Goal: Book appointment/travel/reservation

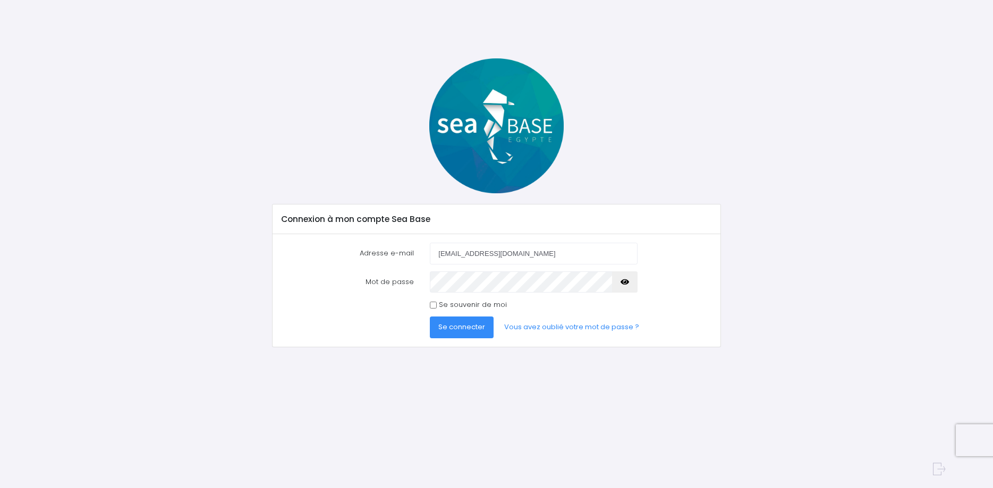
type input "olivierassailly@orange.fr"
click at [484, 323] on button "Se connecter" at bounding box center [462, 327] width 64 height 21
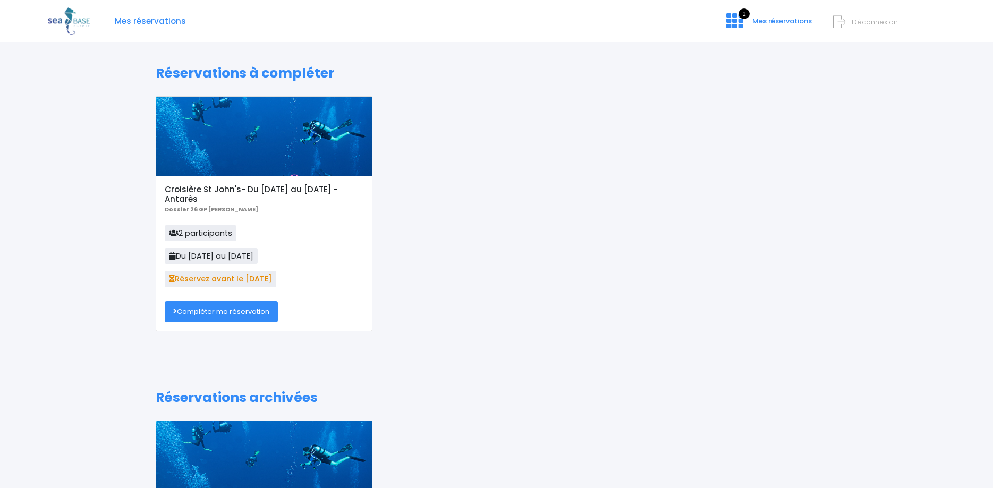
click at [258, 167] on div at bounding box center [264, 137] width 216 height 80
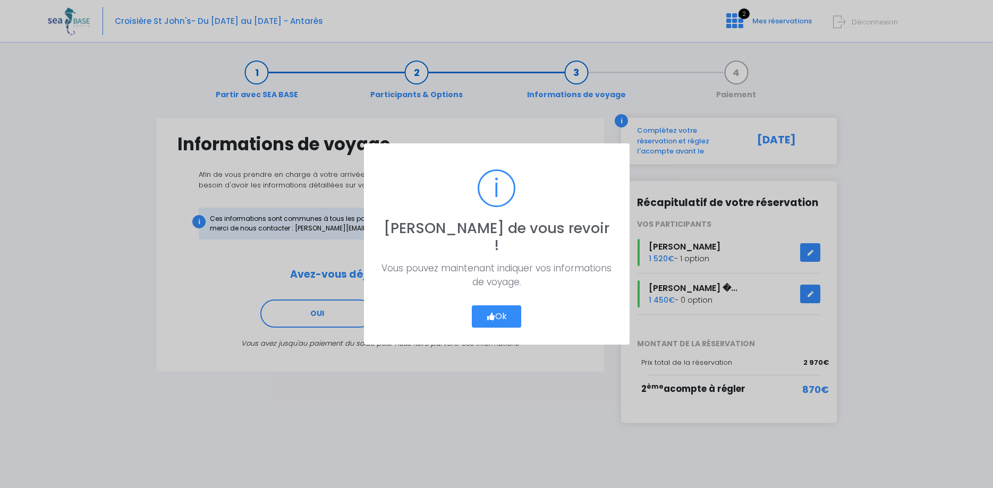
click at [502, 311] on button "Ok" at bounding box center [497, 316] width 50 height 22
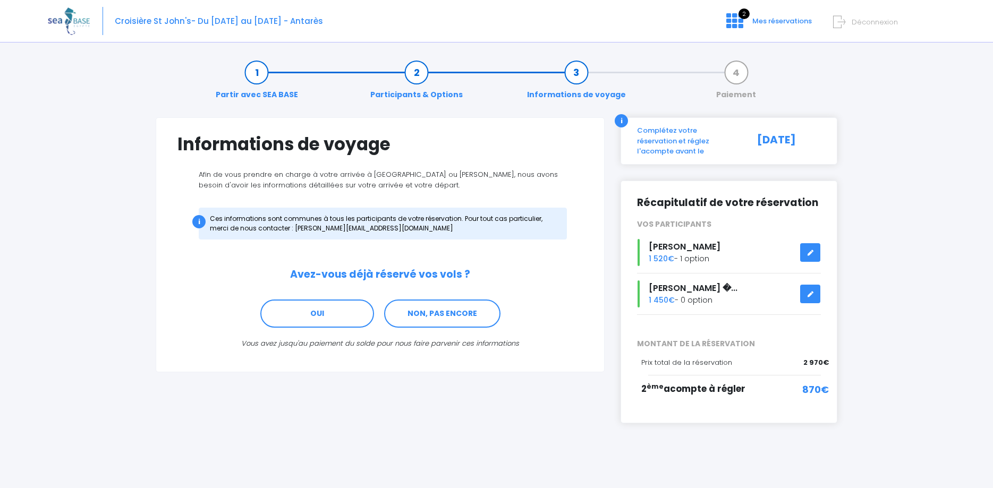
click at [737, 74] on link "Paiement" at bounding box center [736, 83] width 50 height 33
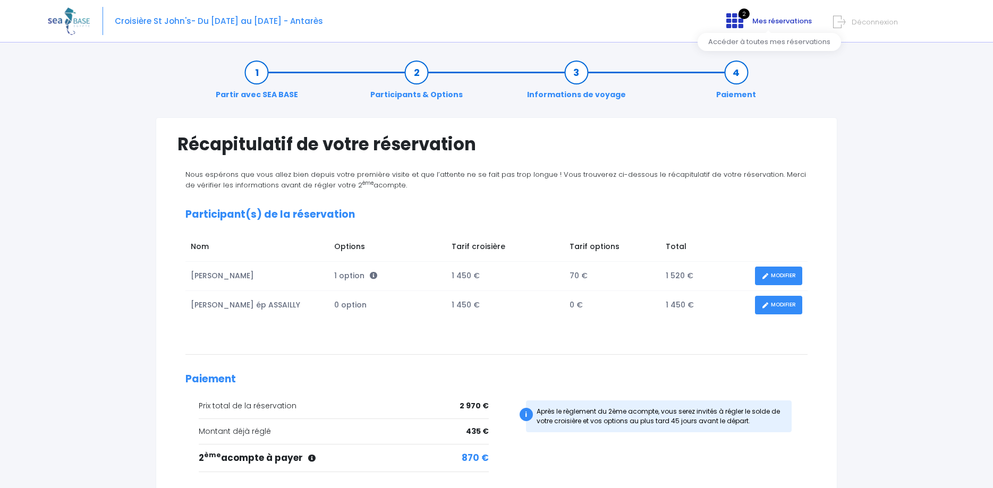
click at [743, 21] on icon at bounding box center [734, 20] width 17 height 17
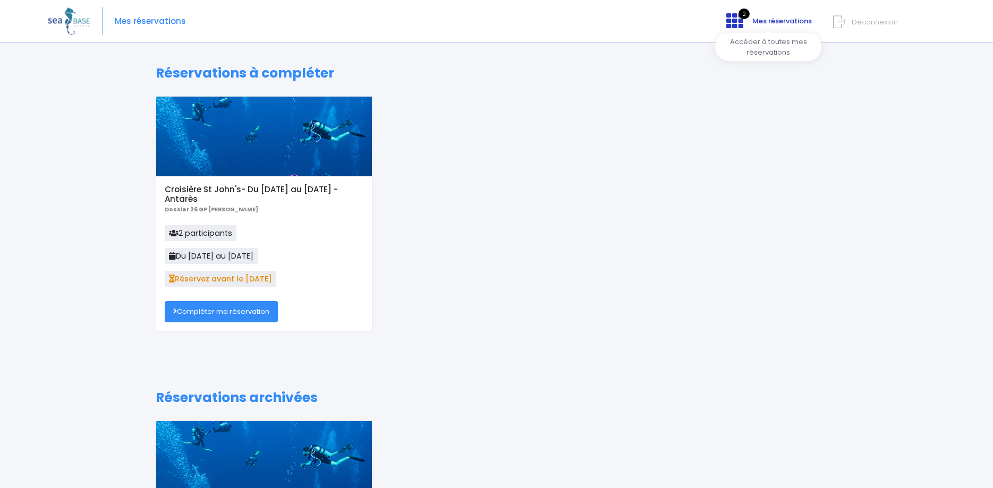
click at [769, 21] on span "Mes réservations" at bounding box center [781, 21] width 59 height 10
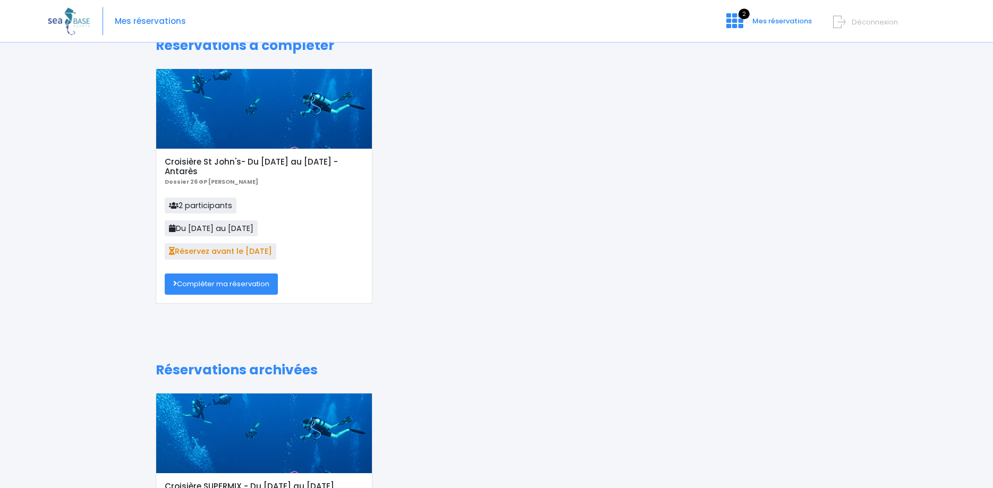
scroll to position [54, 0]
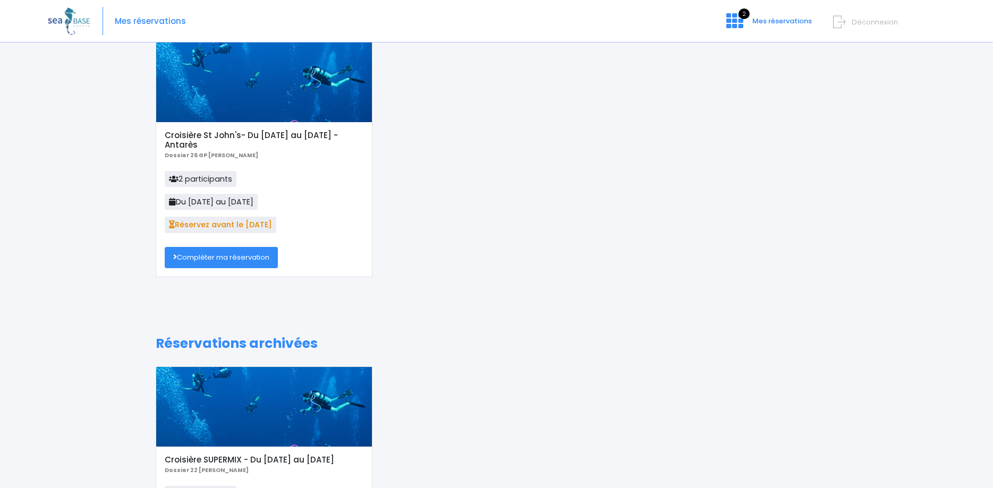
click at [207, 226] on span "Réservez avant le [DATE]" at bounding box center [221, 225] width 112 height 16
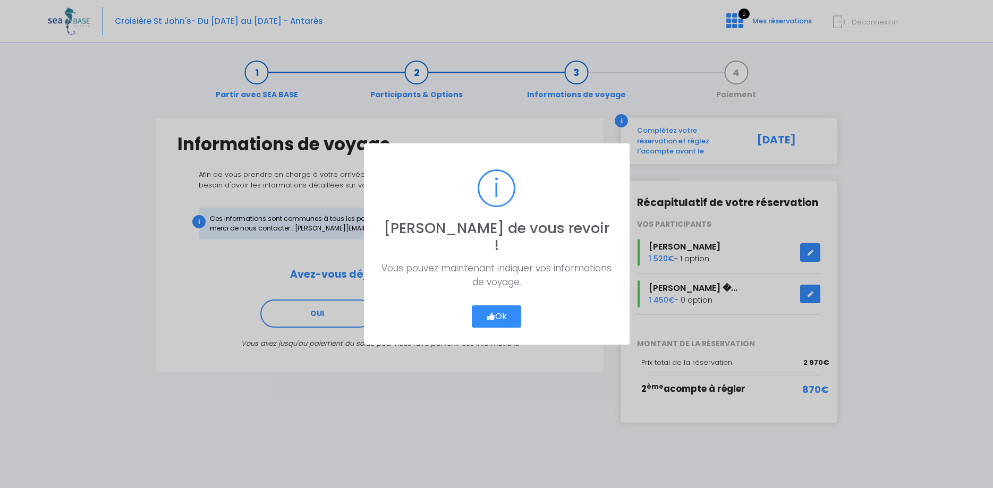
click at [491, 317] on icon "button" at bounding box center [491, 317] width 10 height 0
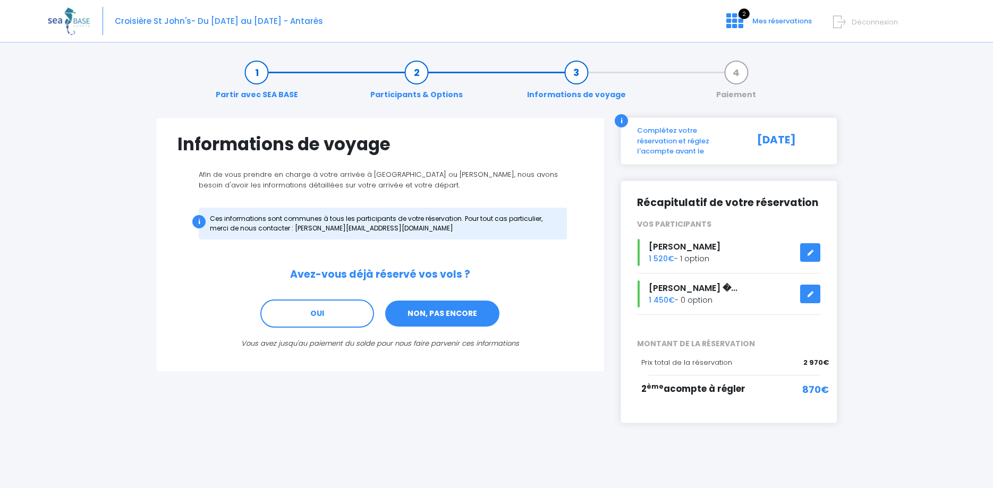
click at [430, 306] on link "NON, PAS ENCORE" at bounding box center [442, 314] width 116 height 29
click at [436, 322] on link "NON, PAS ENCORE" at bounding box center [442, 314] width 116 height 29
click at [423, 320] on link "NON, PAS ENCORE" at bounding box center [442, 314] width 116 height 29
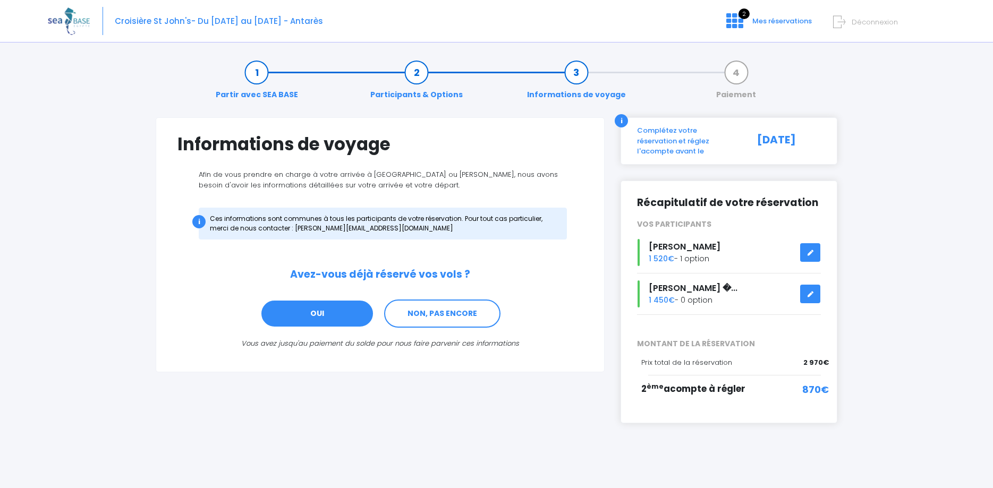
click at [352, 323] on link "OUI" at bounding box center [317, 314] width 114 height 29
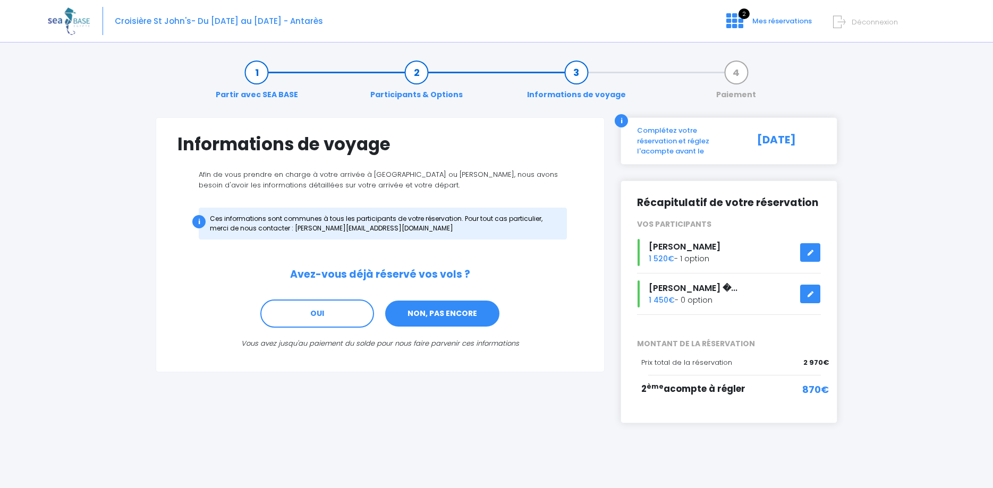
click at [414, 317] on link "NON, PAS ENCORE" at bounding box center [442, 314] width 116 height 29
click at [806, 382] on span "870€" at bounding box center [815, 389] width 27 height 14
click at [807, 382] on span "870€" at bounding box center [815, 389] width 27 height 14
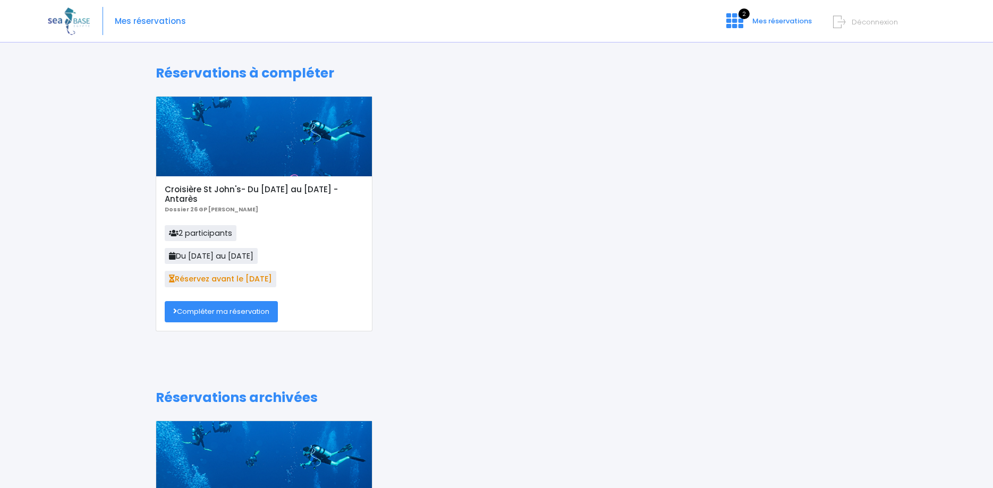
click at [245, 315] on link "Compléter ma réservation" at bounding box center [221, 311] width 113 height 21
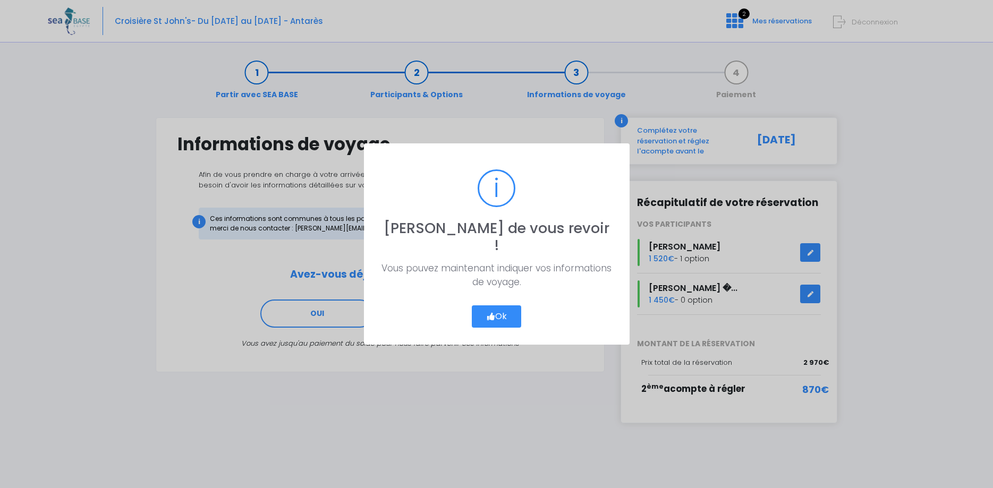
click at [488, 317] on icon "button" at bounding box center [491, 317] width 10 height 0
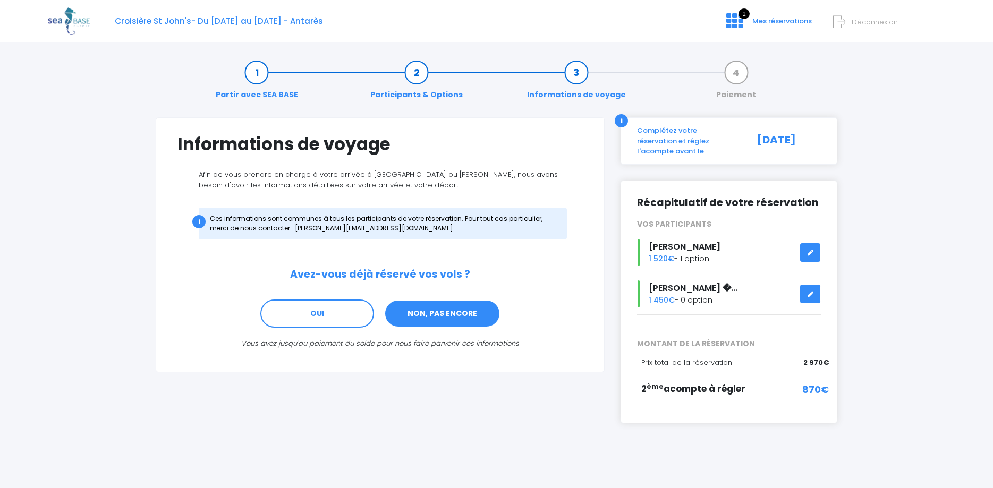
click at [401, 311] on link "NON, PAS ENCORE" at bounding box center [442, 314] width 116 height 29
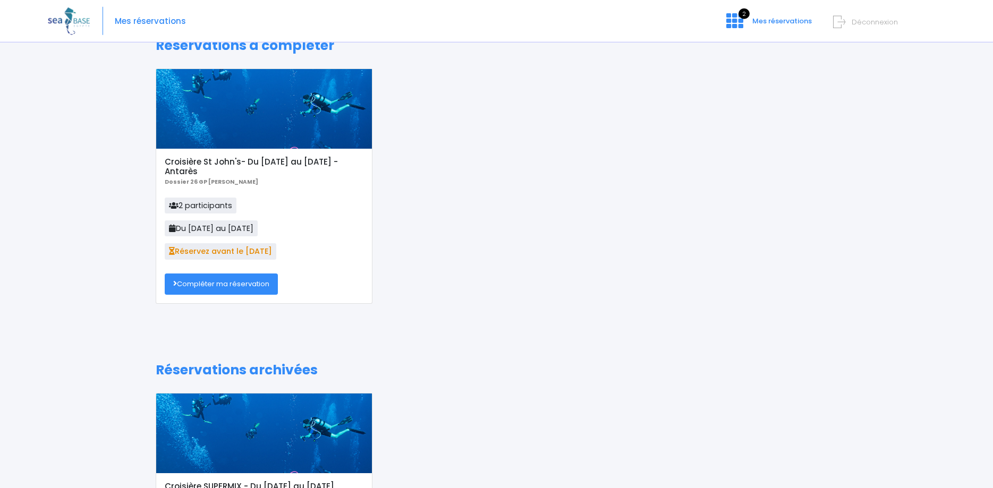
scroll to position [54, 0]
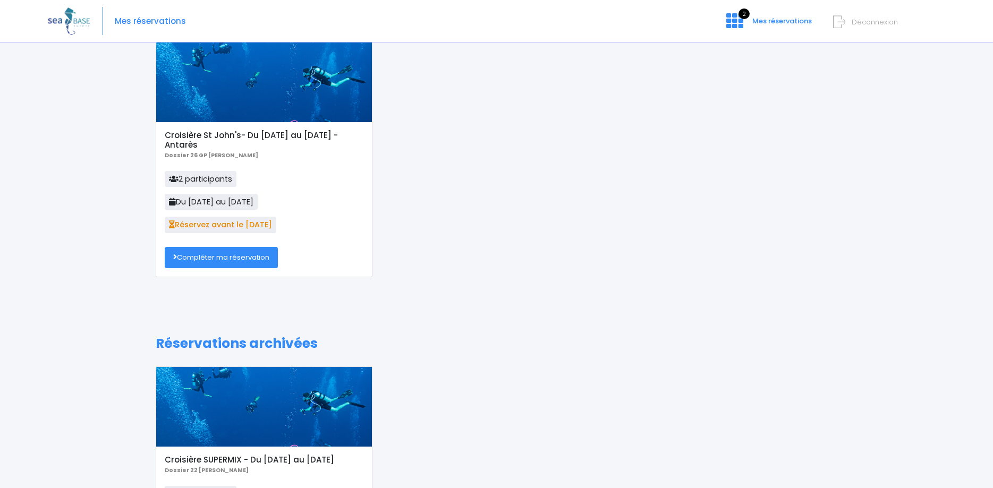
click at [226, 259] on link "Compléter ma réservation" at bounding box center [221, 257] width 113 height 21
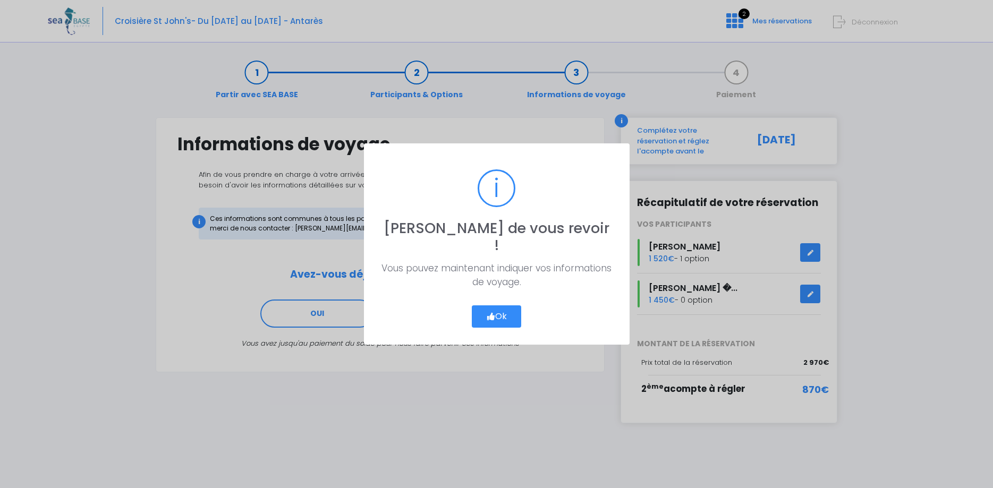
click at [516, 318] on button "Ok" at bounding box center [497, 316] width 50 height 22
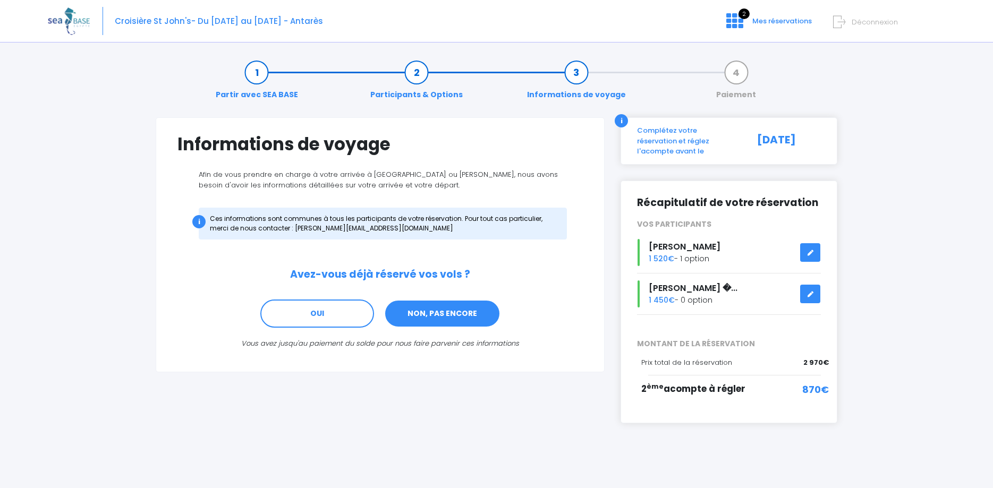
click at [408, 311] on link "NON, PAS ENCORE" at bounding box center [442, 314] width 116 height 29
click at [620, 118] on div "i" at bounding box center [621, 120] width 13 height 13
click at [747, 383] on div "2 ème acompte à régler" at bounding box center [703, 394] width 125 height 24
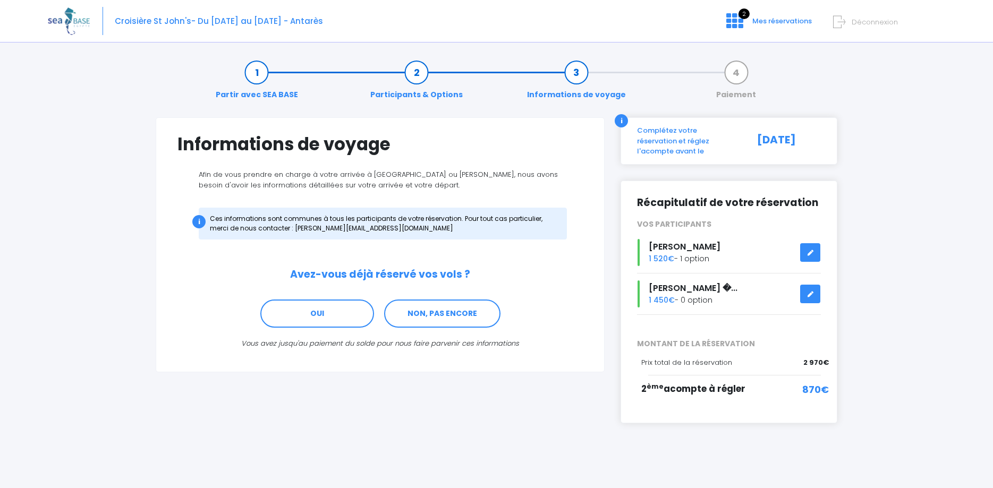
click at [815, 387] on span "870€" at bounding box center [815, 389] width 27 height 14
